Goal: Go to known website: Access a specific website the user already knows

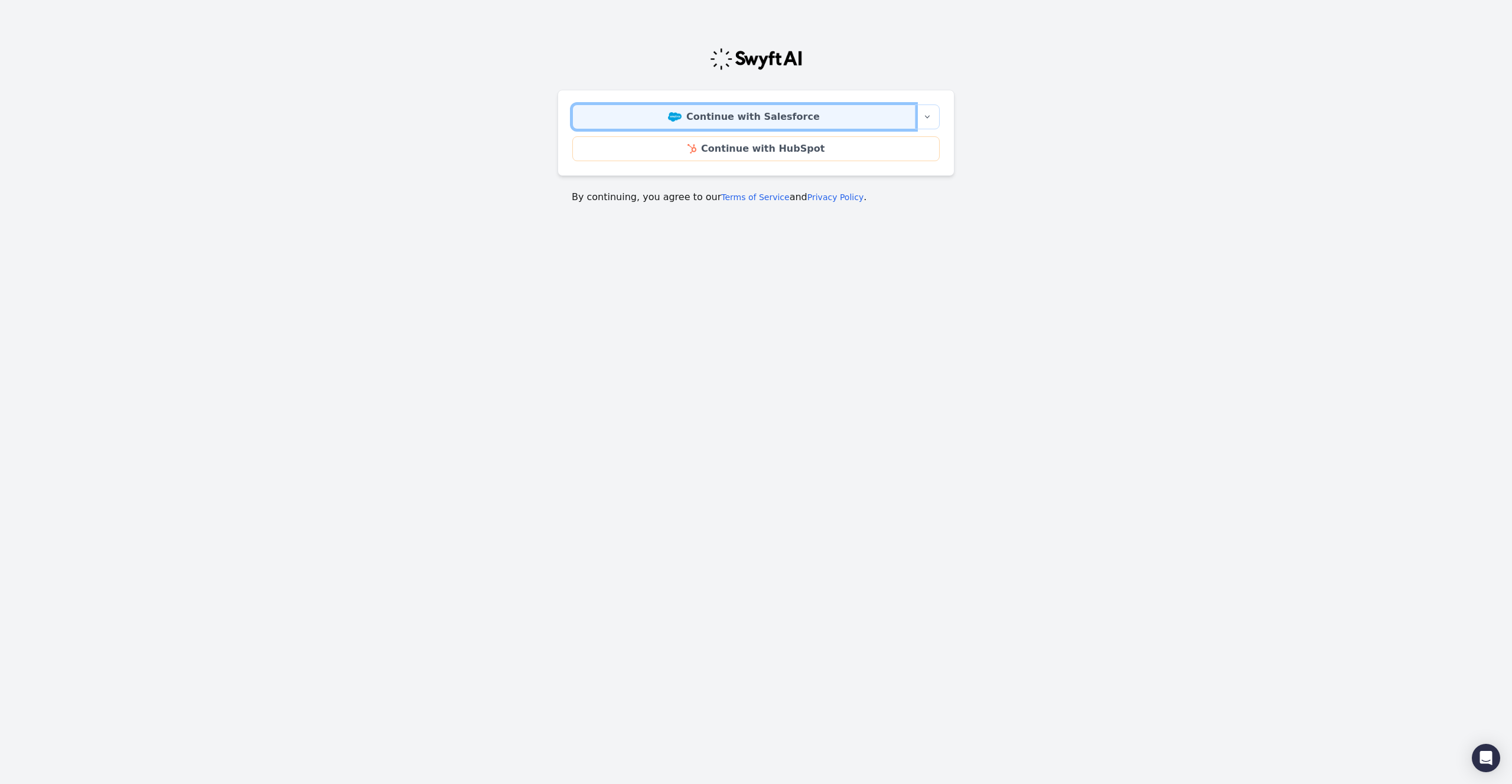
click at [800, 114] on link "Continue with Salesforce" at bounding box center [744, 117] width 343 height 25
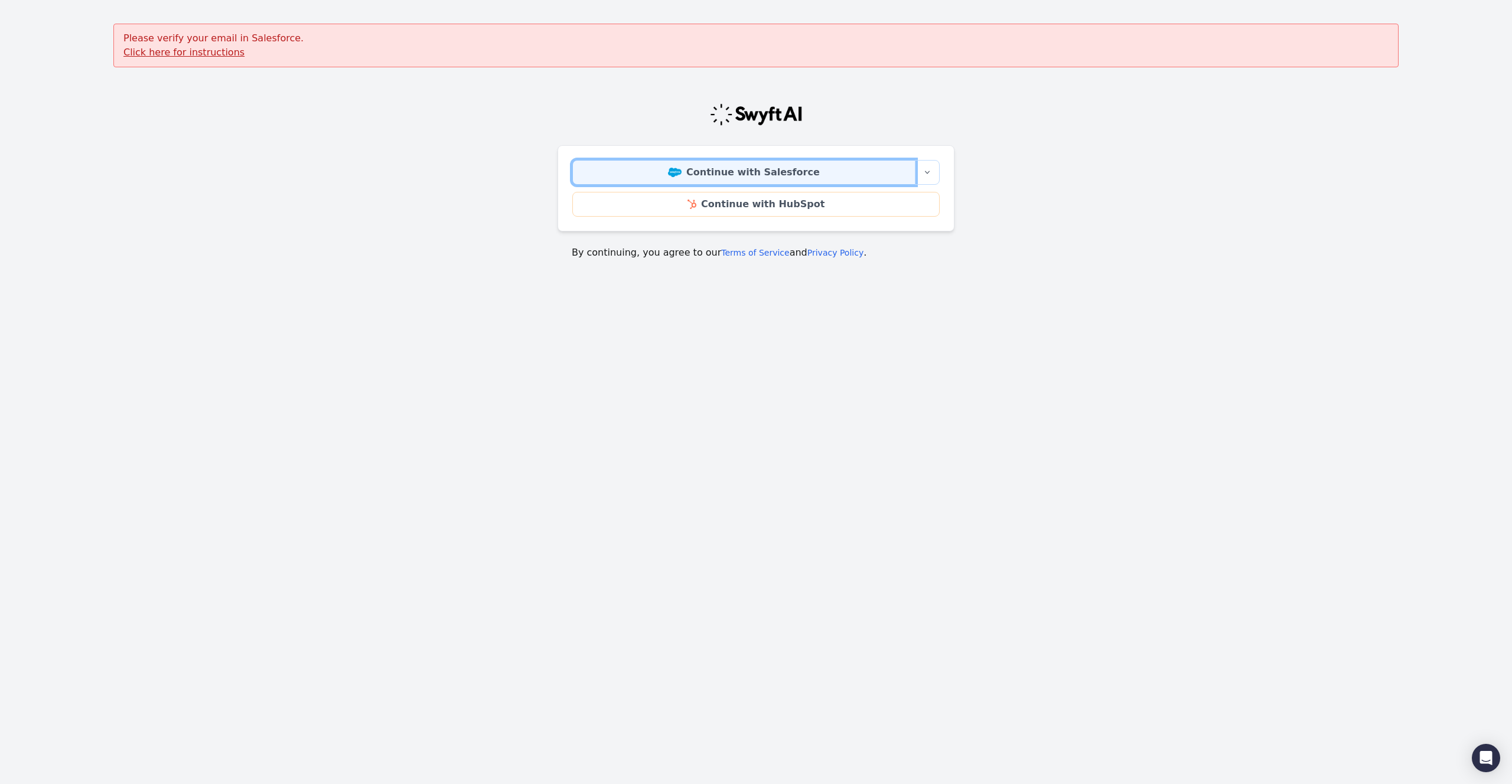
click at [827, 179] on link "Continue with Salesforce" at bounding box center [744, 172] width 343 height 25
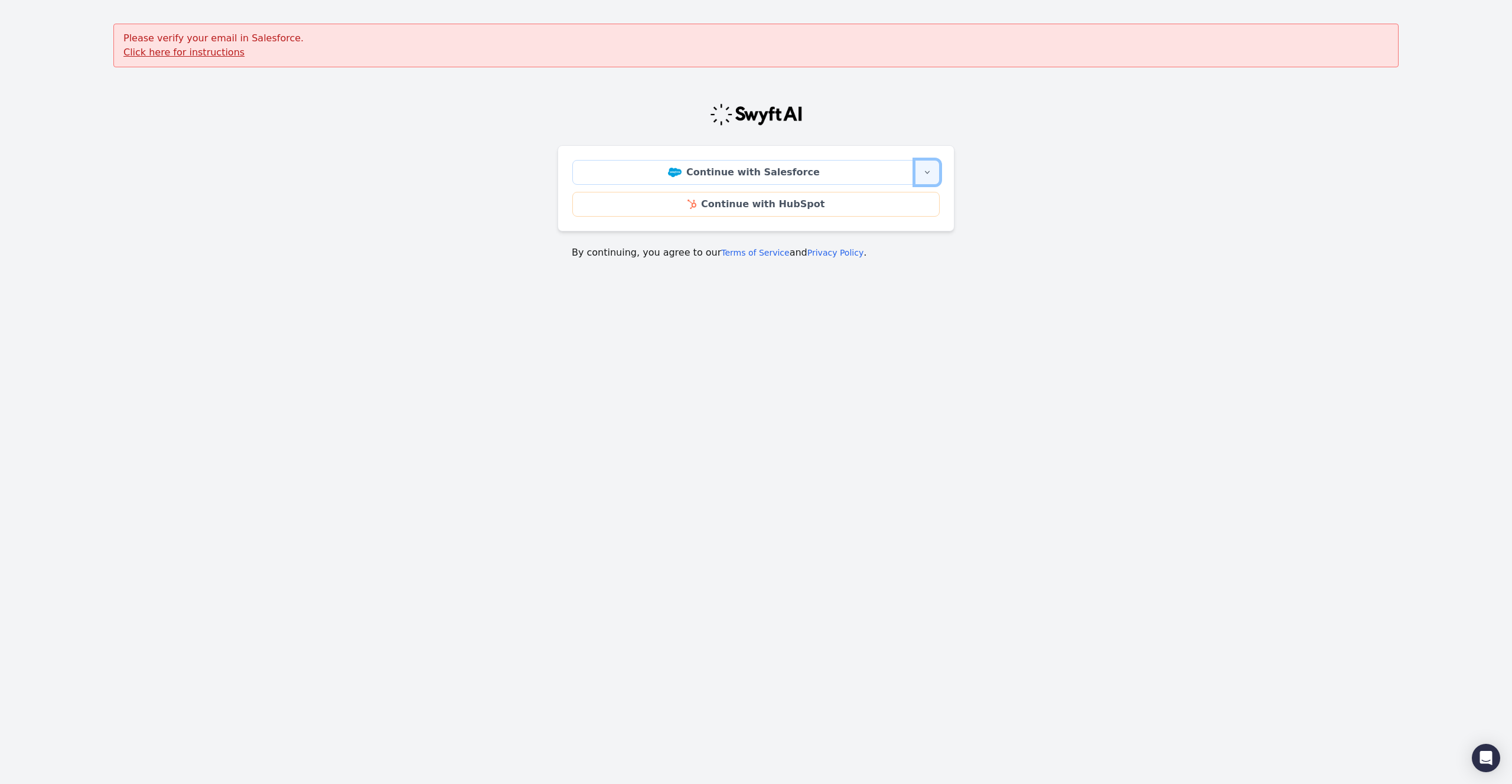
click at [927, 172] on icon "button" at bounding box center [927, 173] width 10 height 10
click at [887, 205] on link "Continue with Salesforce Sandbox" at bounding box center [855, 206] width 169 height 38
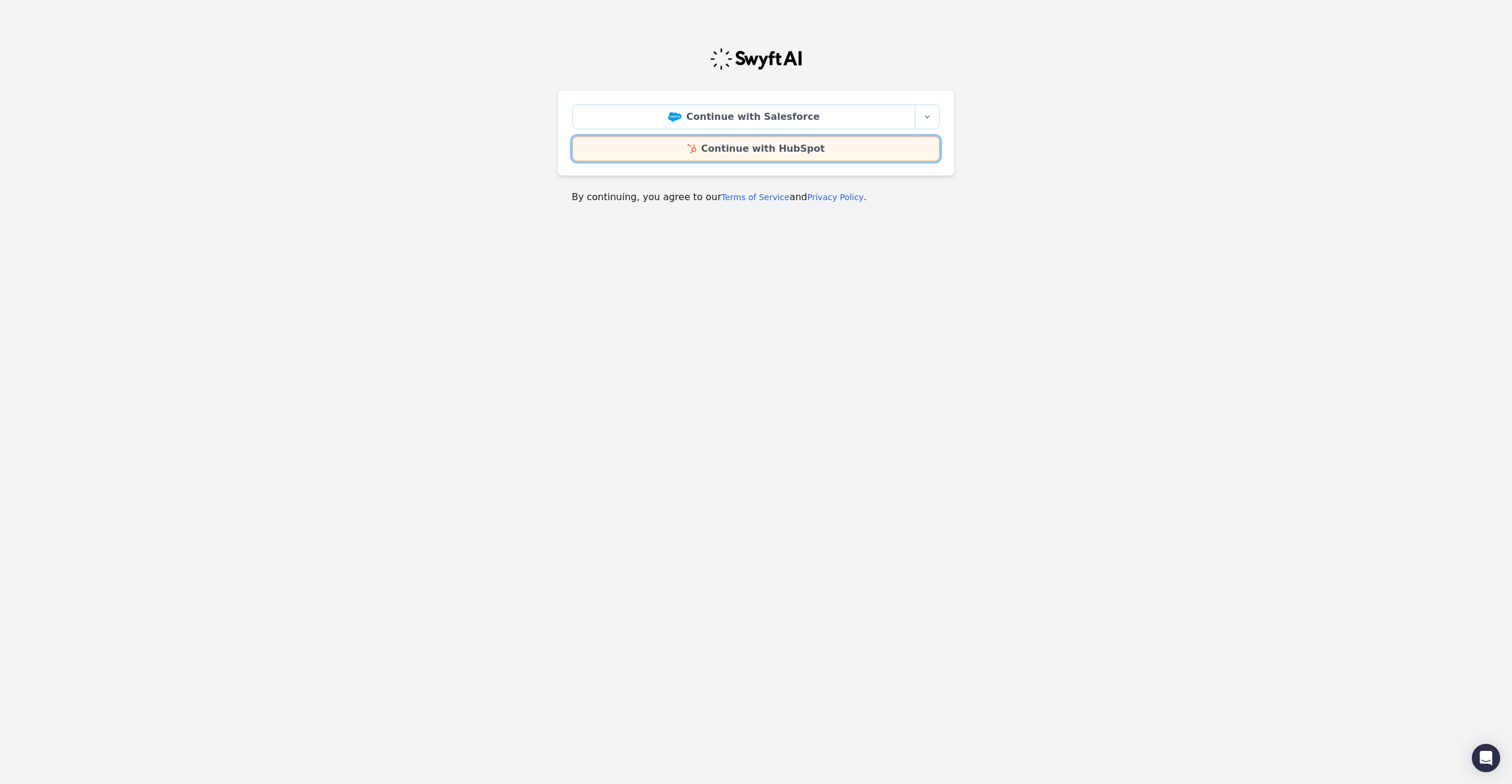
click at [768, 149] on link "Continue with HubSpot" at bounding box center [756, 148] width 368 height 25
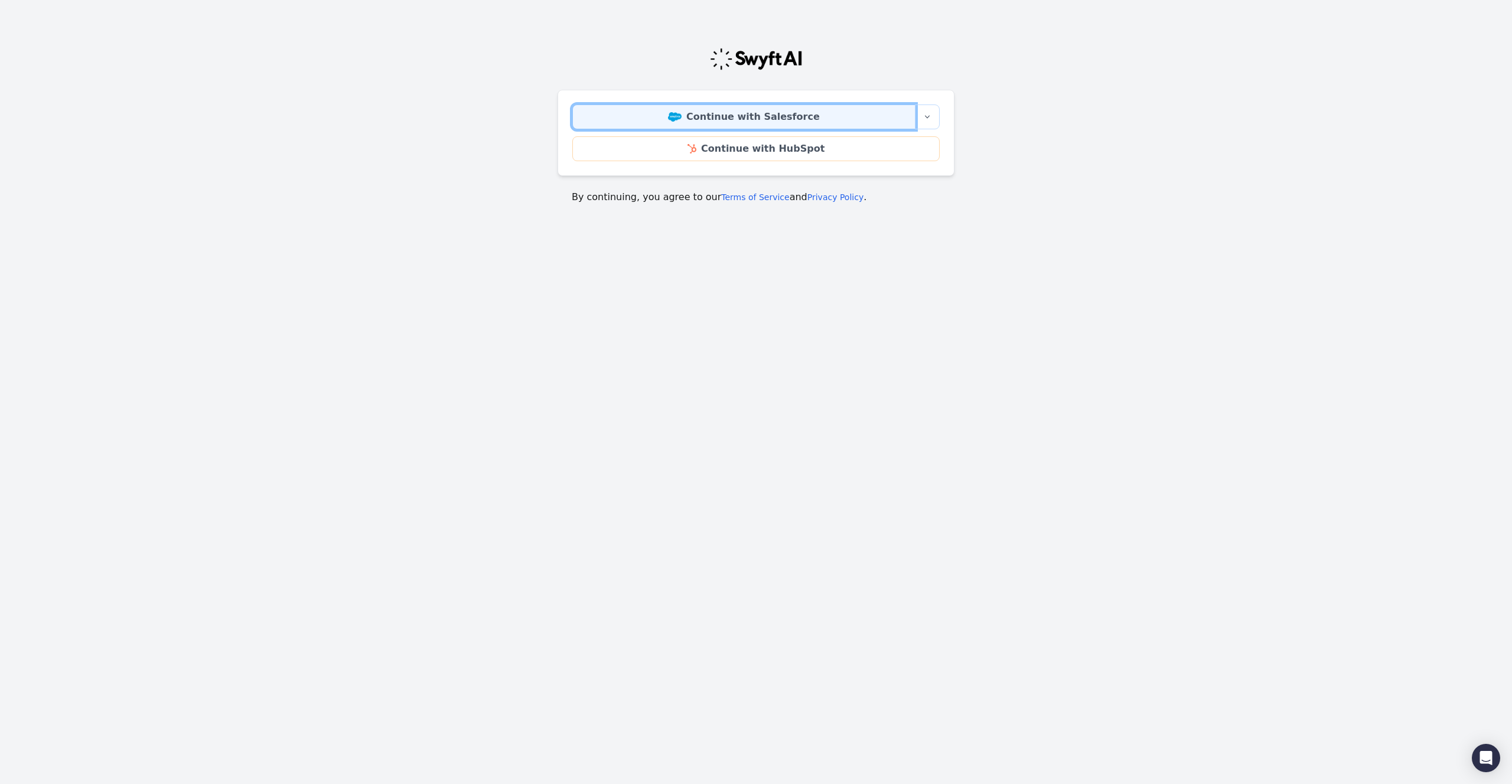
click at [738, 119] on link "Continue with Salesforce" at bounding box center [744, 117] width 343 height 25
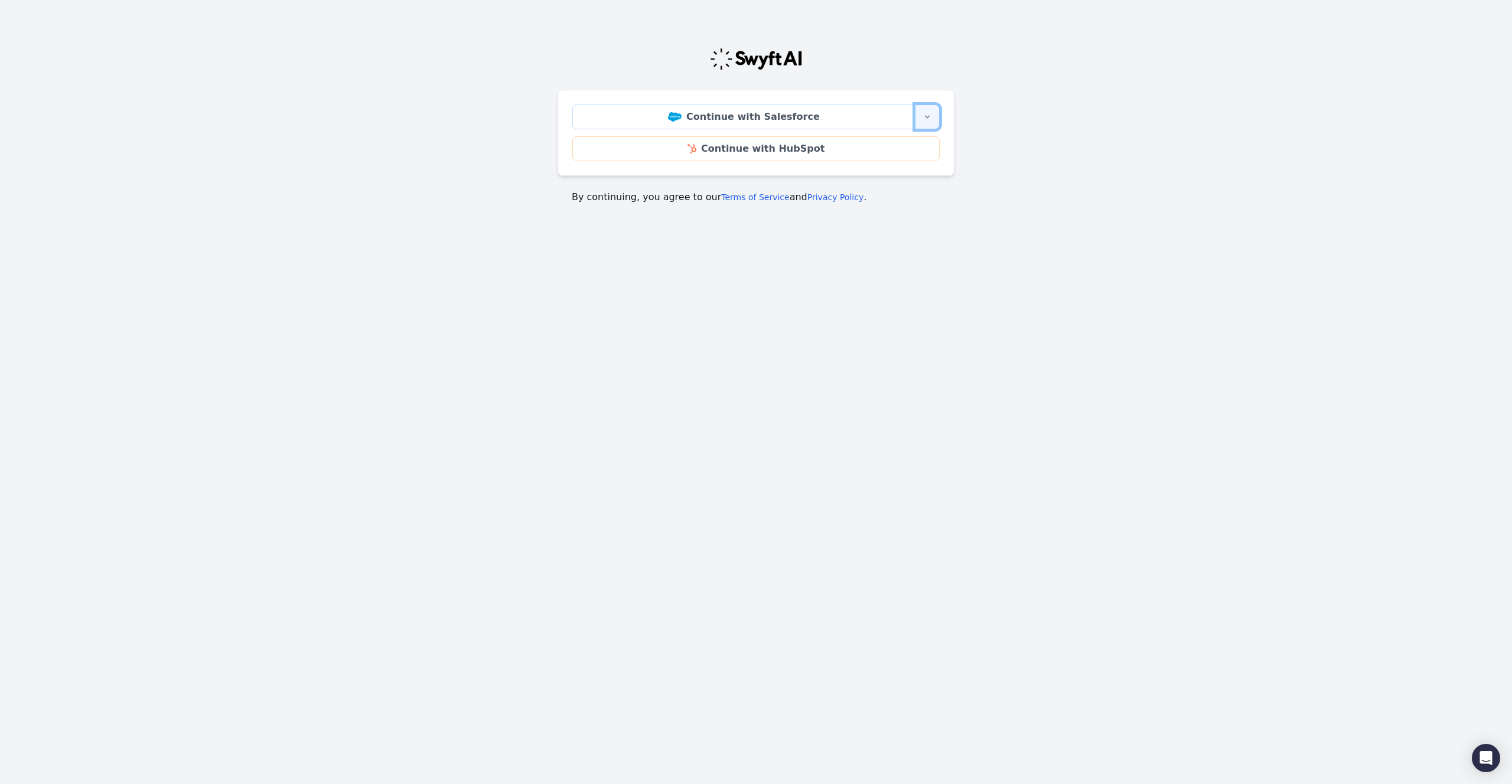
click at [928, 113] on icon "button" at bounding box center [927, 117] width 10 height 10
click at [686, 90] on div "Continue with Salesforce More sign-in options Continue with Salesforce Sandbox …" at bounding box center [756, 133] width 397 height 86
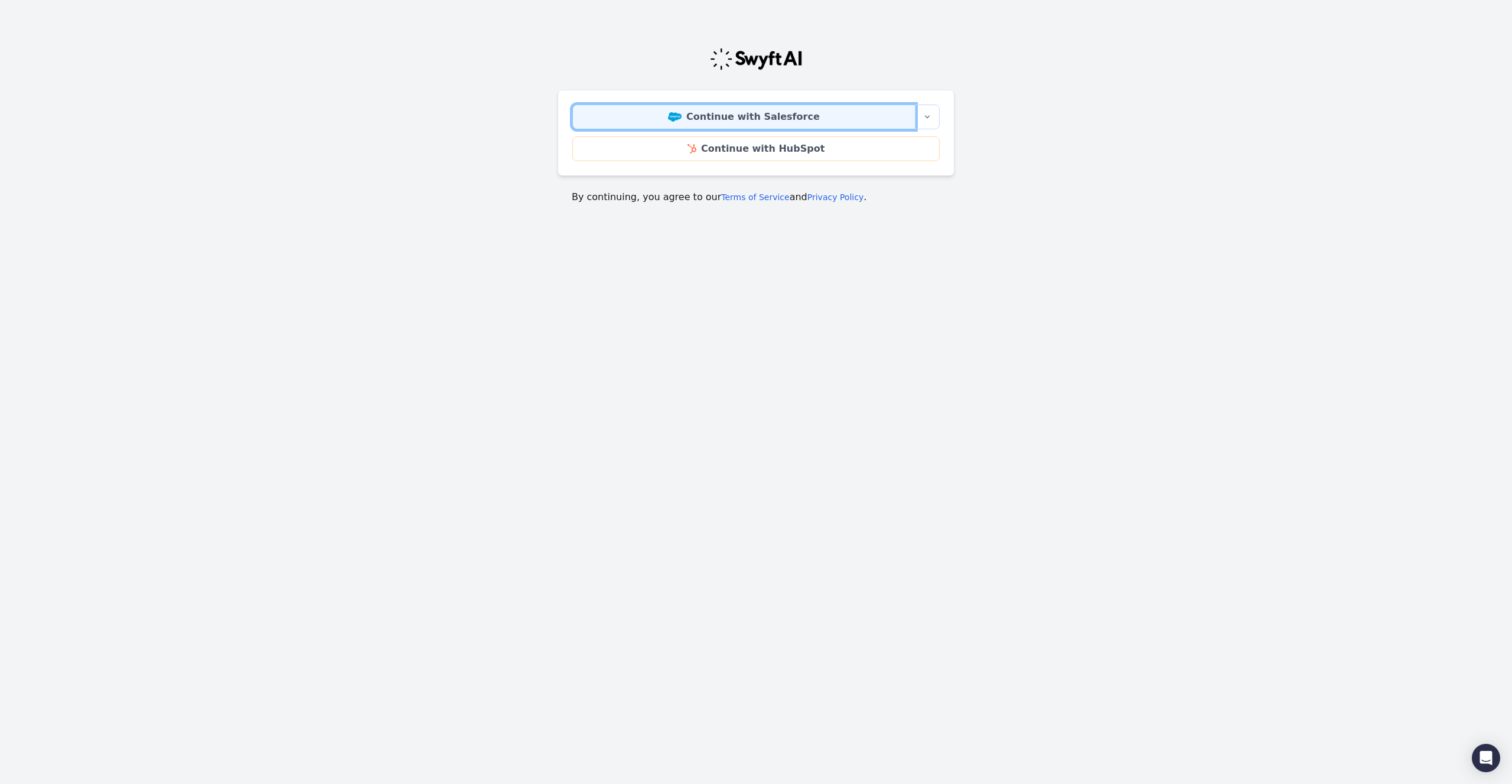
click at [706, 119] on link "Continue with Salesforce" at bounding box center [744, 117] width 343 height 25
click at [780, 108] on link "Continue with Salesforce" at bounding box center [744, 117] width 343 height 25
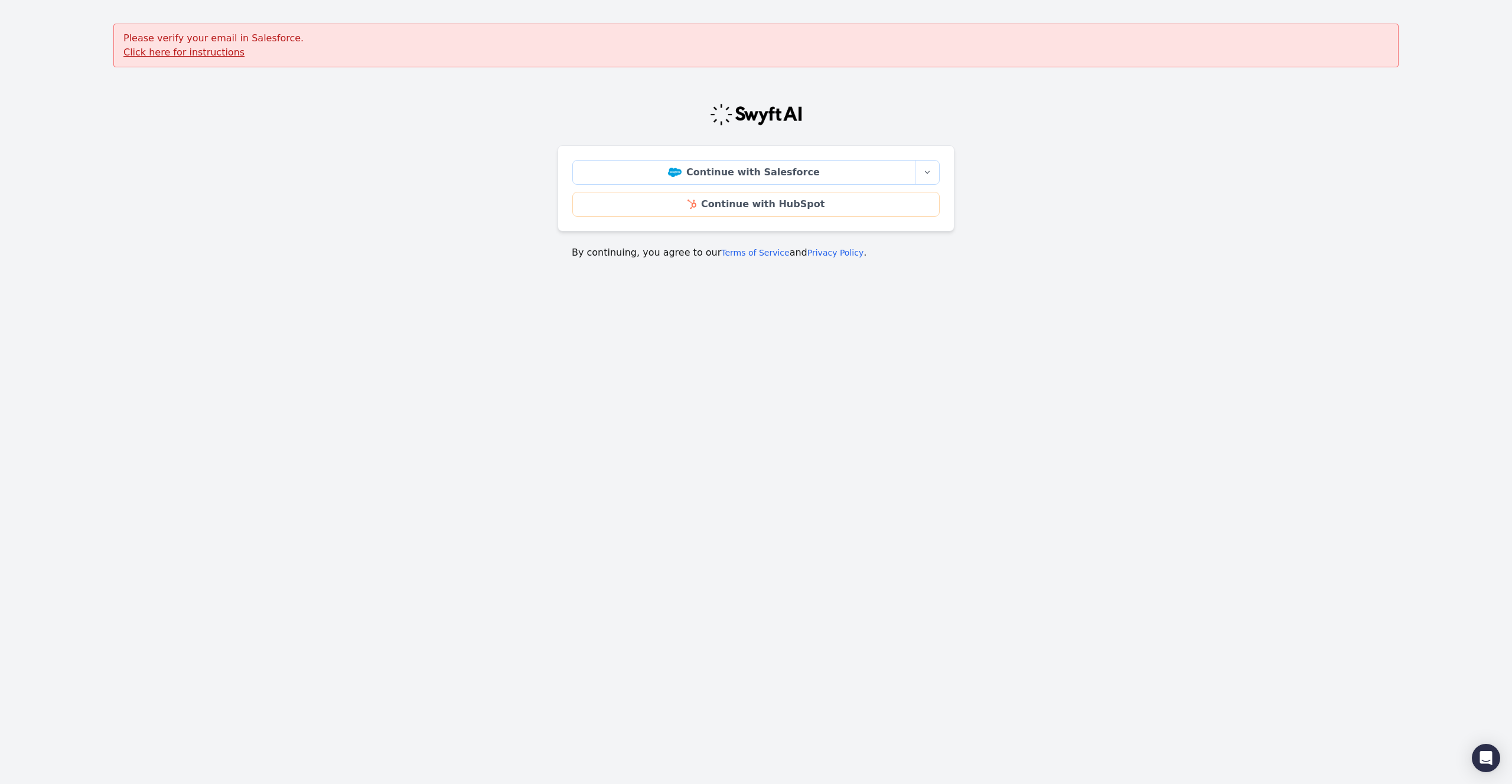
click at [198, 54] on u "Click here for instructions" at bounding box center [184, 52] width 121 height 12
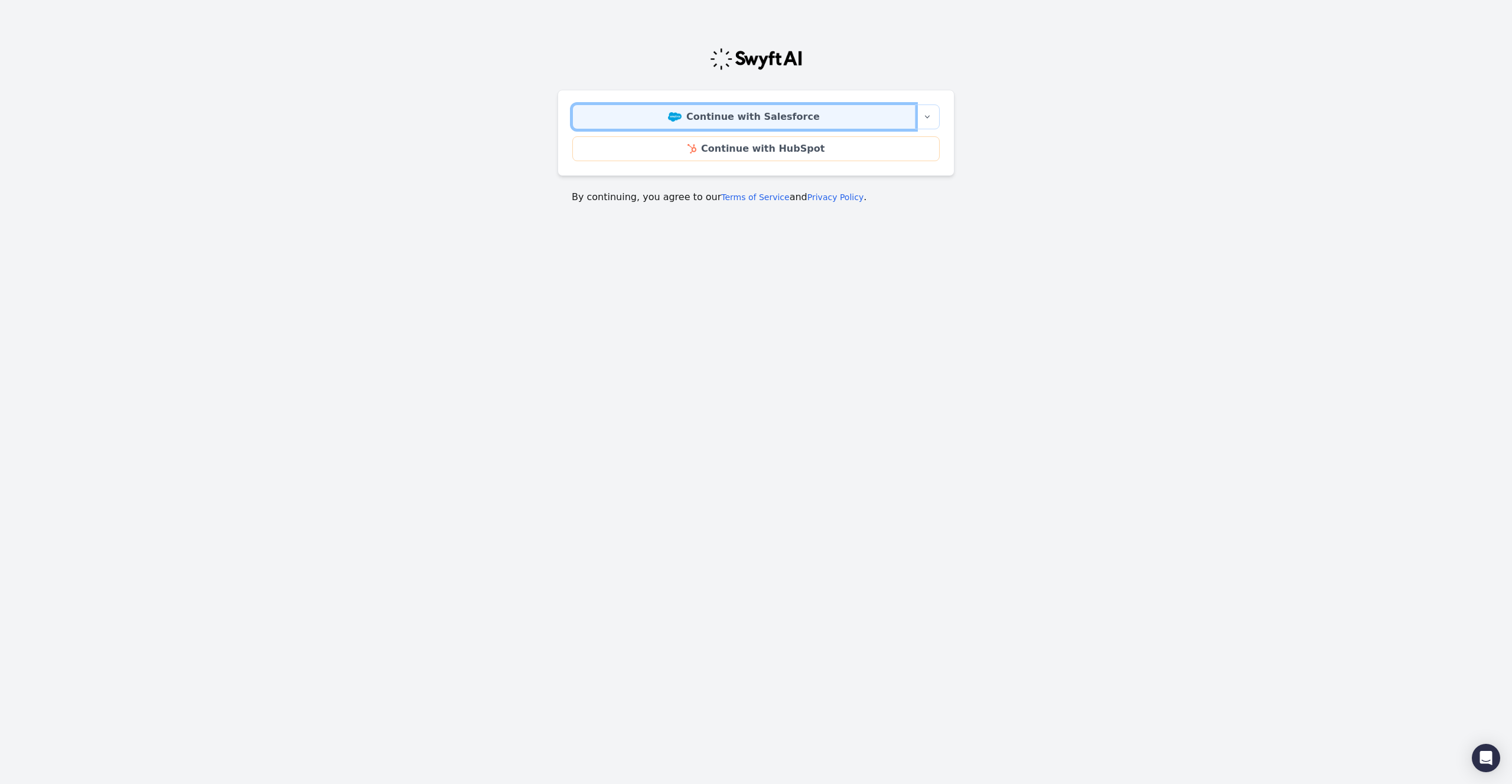
click at [723, 113] on link "Continue with Salesforce" at bounding box center [744, 117] width 343 height 25
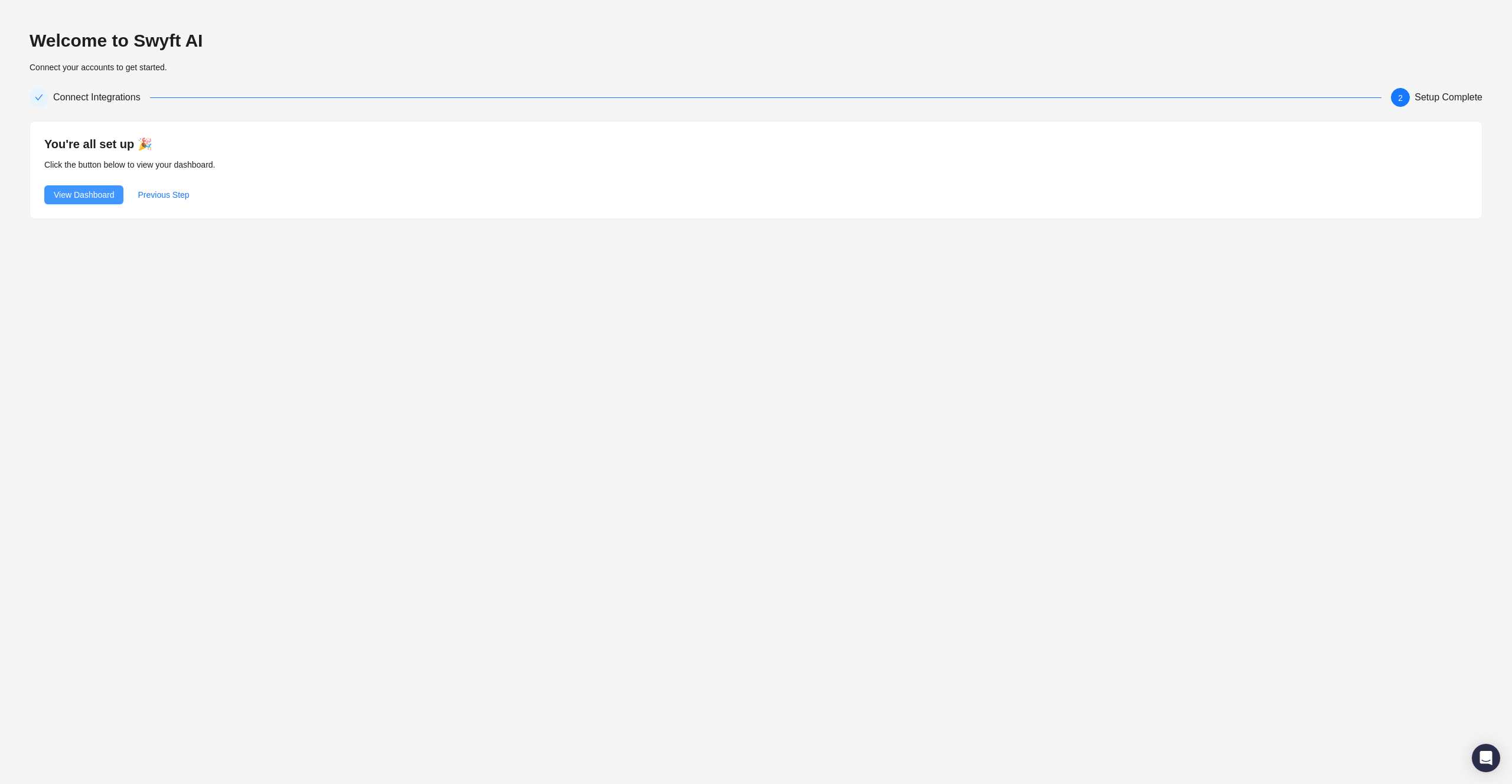
click at [96, 193] on span "View Dashboard" at bounding box center [84, 194] width 60 height 13
